Goal: Entertainment & Leisure: Consume media (video, audio)

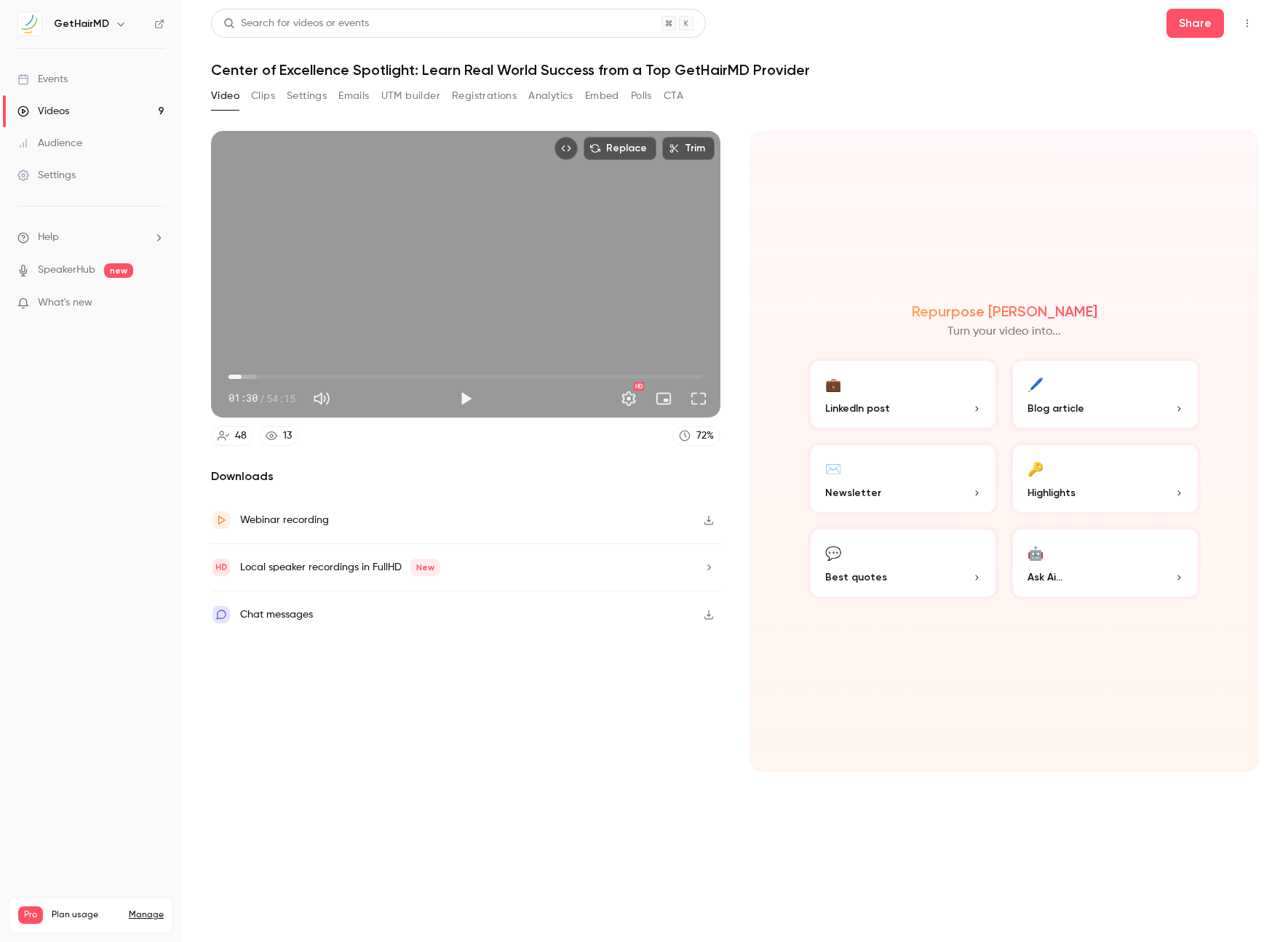
click at [610, 146] on button "Replace" at bounding box center [620, 148] width 73 height 23
click at [458, 402] on button "Play" at bounding box center [466, 398] width 29 height 29
drag, startPoint x: 235, startPoint y: 376, endPoint x: 211, endPoint y: 374, distance: 24.1
click at [211, 374] on div "01:31 01:31 / 54:15 HD" at bounding box center [465, 387] width 509 height 61
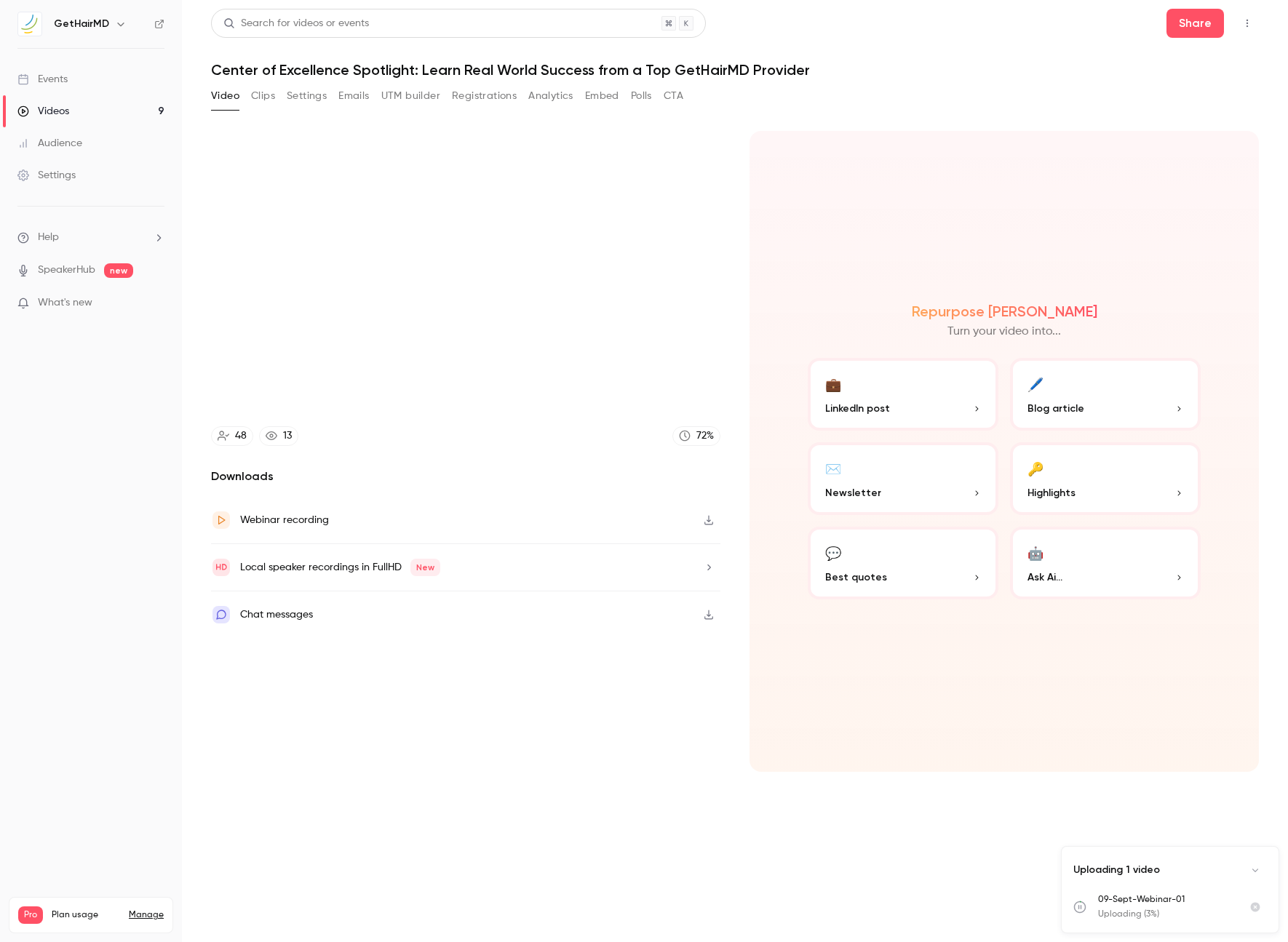
type input "***"
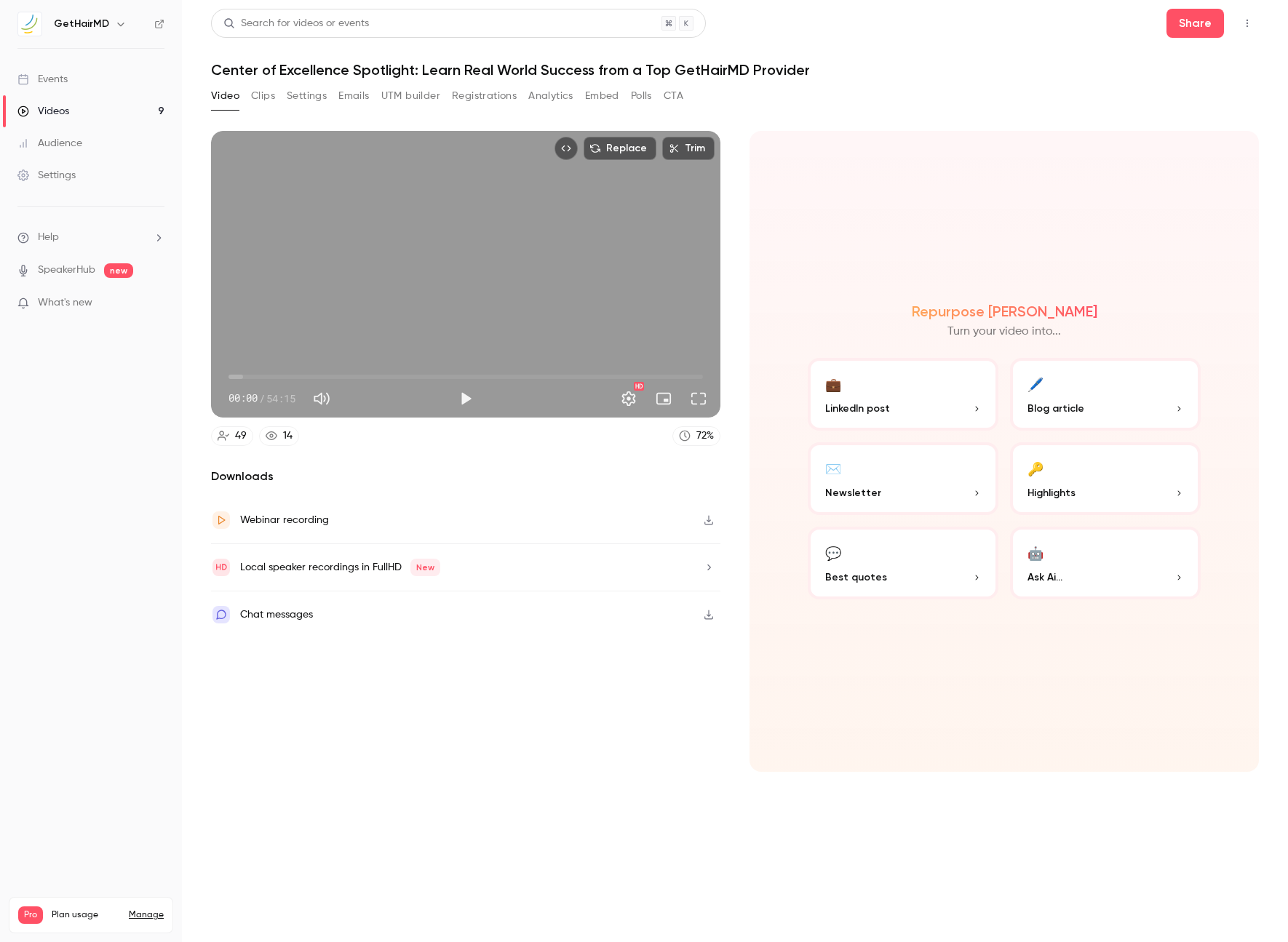
click at [626, 146] on button "Replace" at bounding box center [620, 148] width 73 height 23
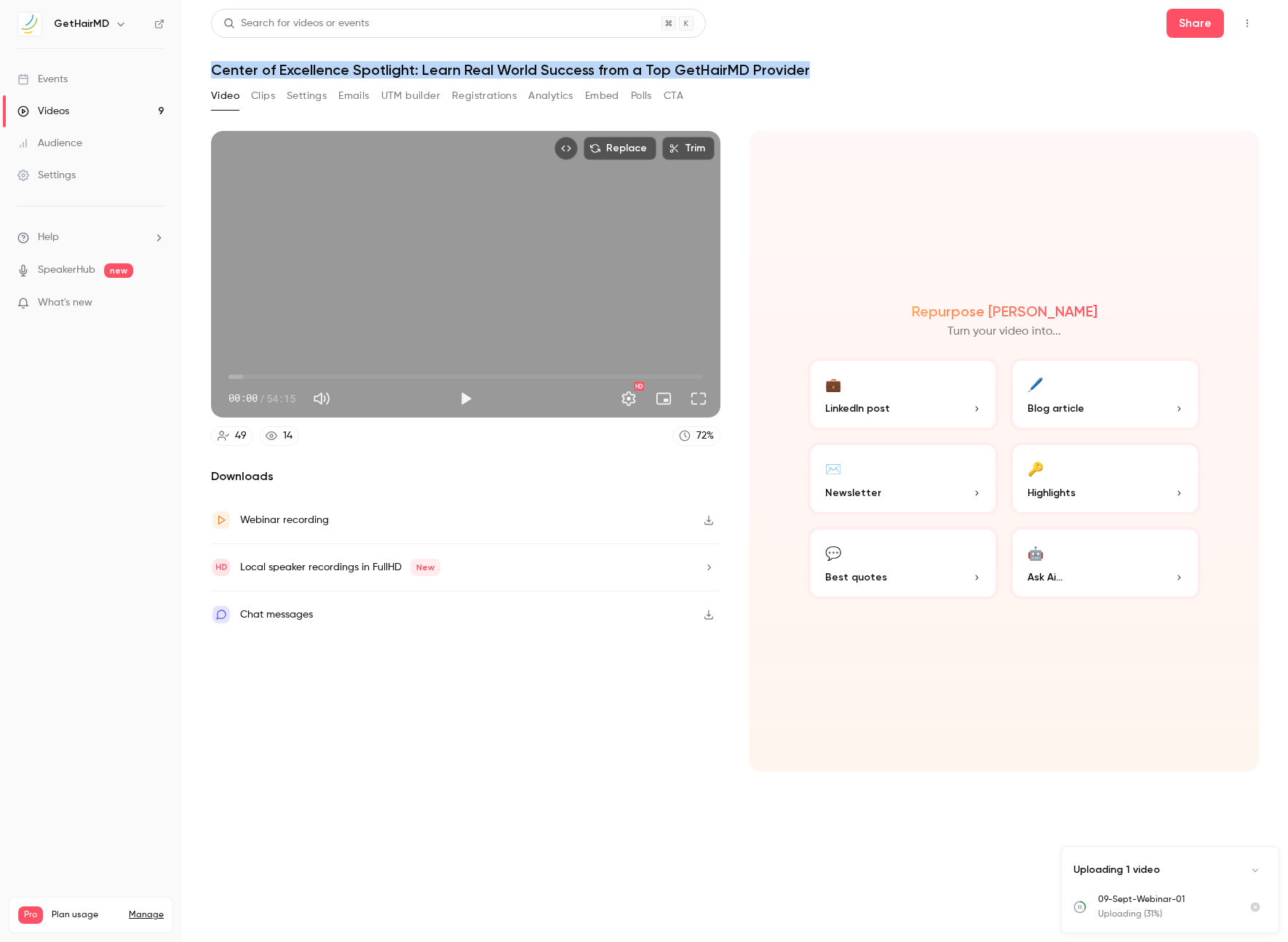
drag, startPoint x: 212, startPoint y: 70, endPoint x: 812, endPoint y: 67, distance: 600.0
click at [812, 67] on h1 "Center of Excellence Spotlight: Learn Real World Success from a Top GetHairMD P…" at bounding box center [735, 70] width 1048 height 18
copy h1 "Center of Excellence Spotlight: Learn Real World Success from a Top GetHairMD P…"
